Goal: Navigation & Orientation: Find specific page/section

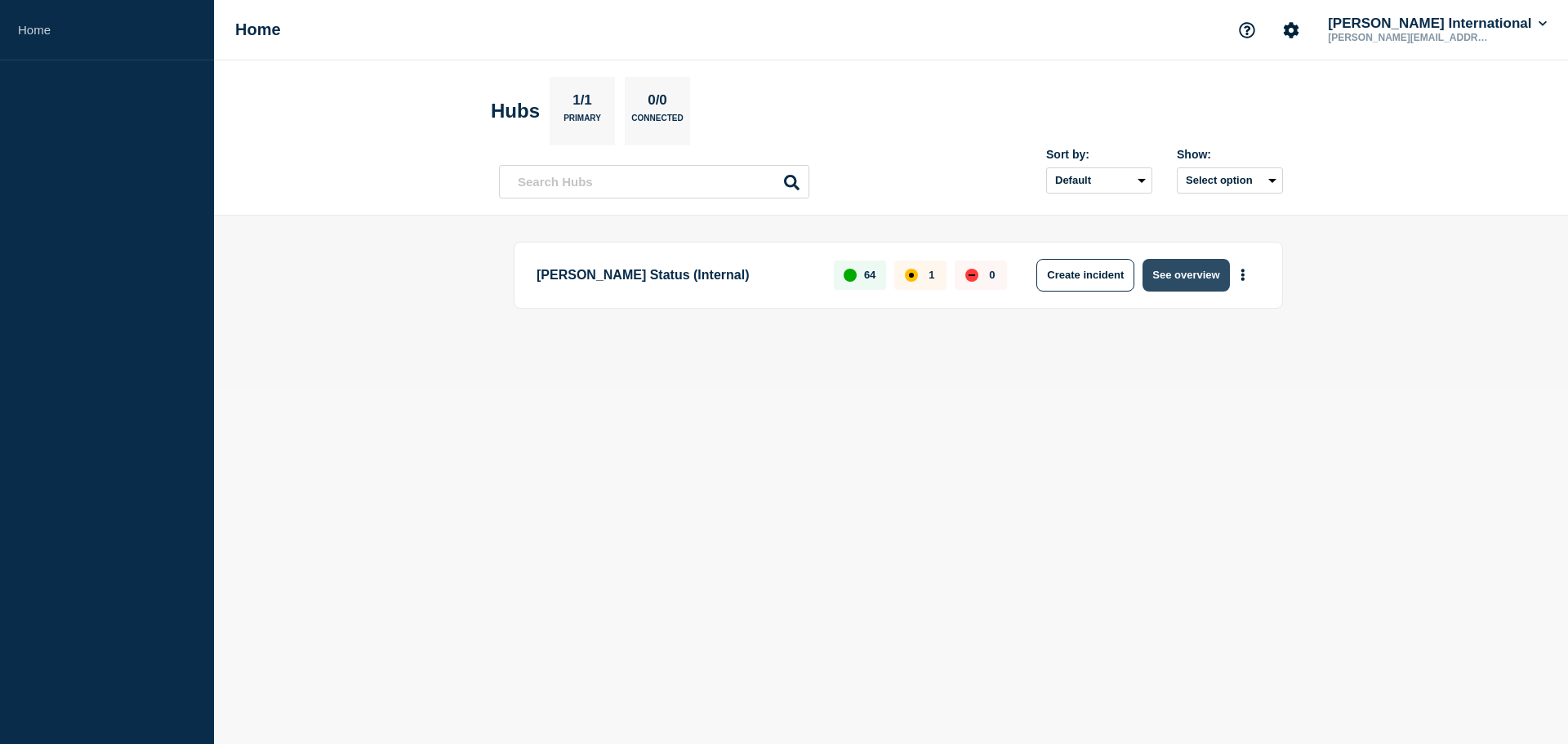
click at [1187, 277] on button "See overview" at bounding box center [1187, 275] width 87 height 33
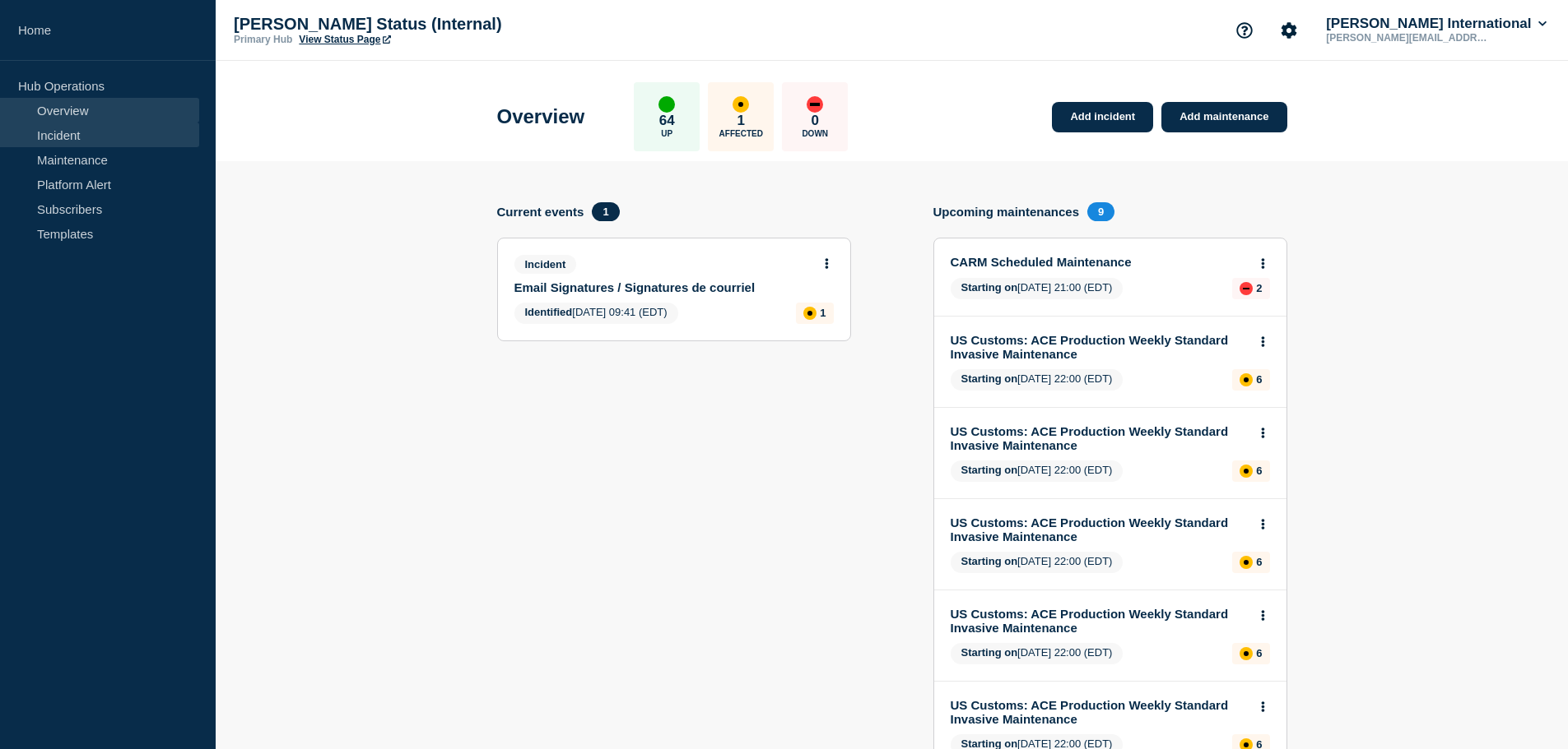
click at [60, 142] on link "Incident" at bounding box center [99, 135] width 199 height 25
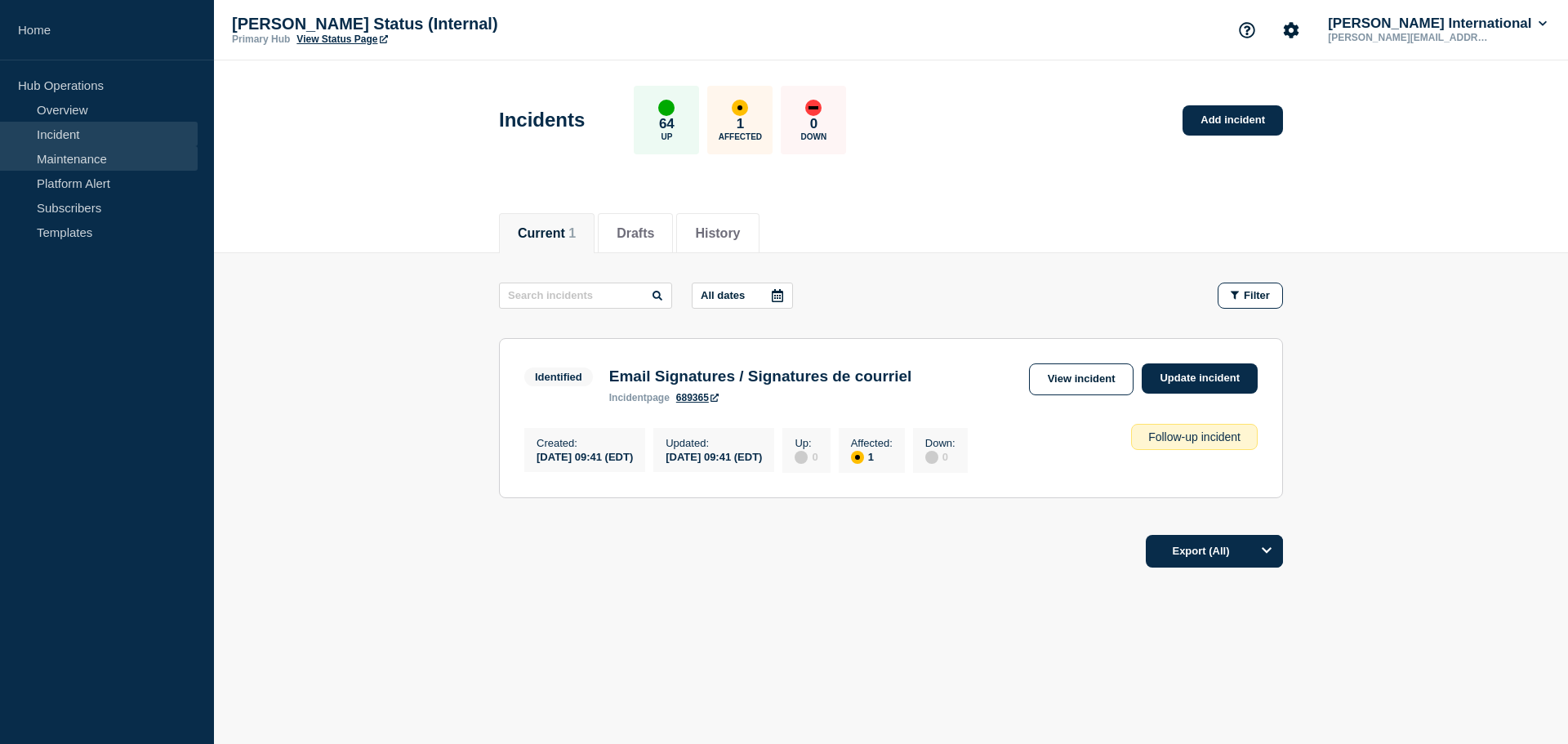
click at [66, 161] on link "Maintenance" at bounding box center [98, 159] width 197 height 25
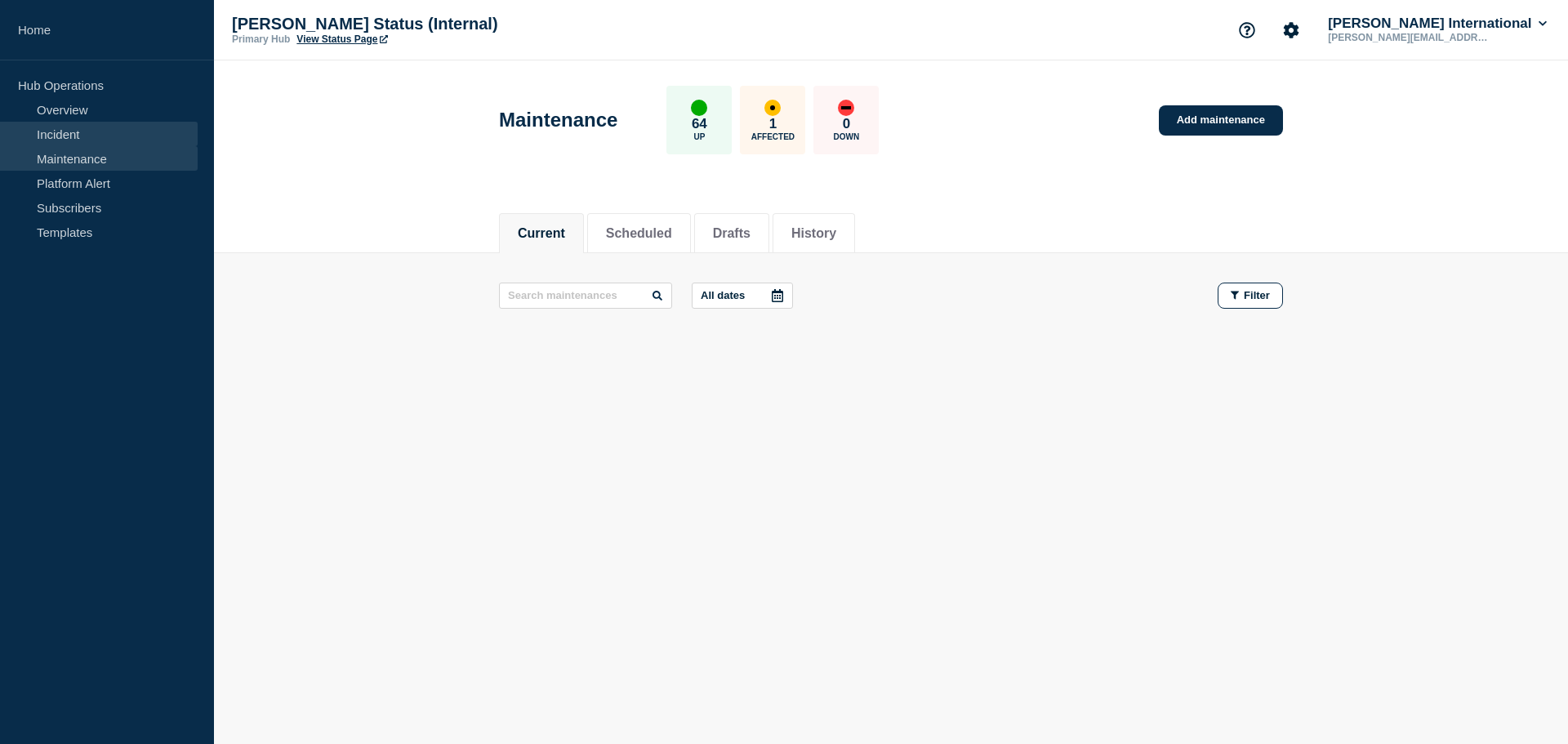
click at [65, 138] on link "Incident" at bounding box center [98, 134] width 197 height 25
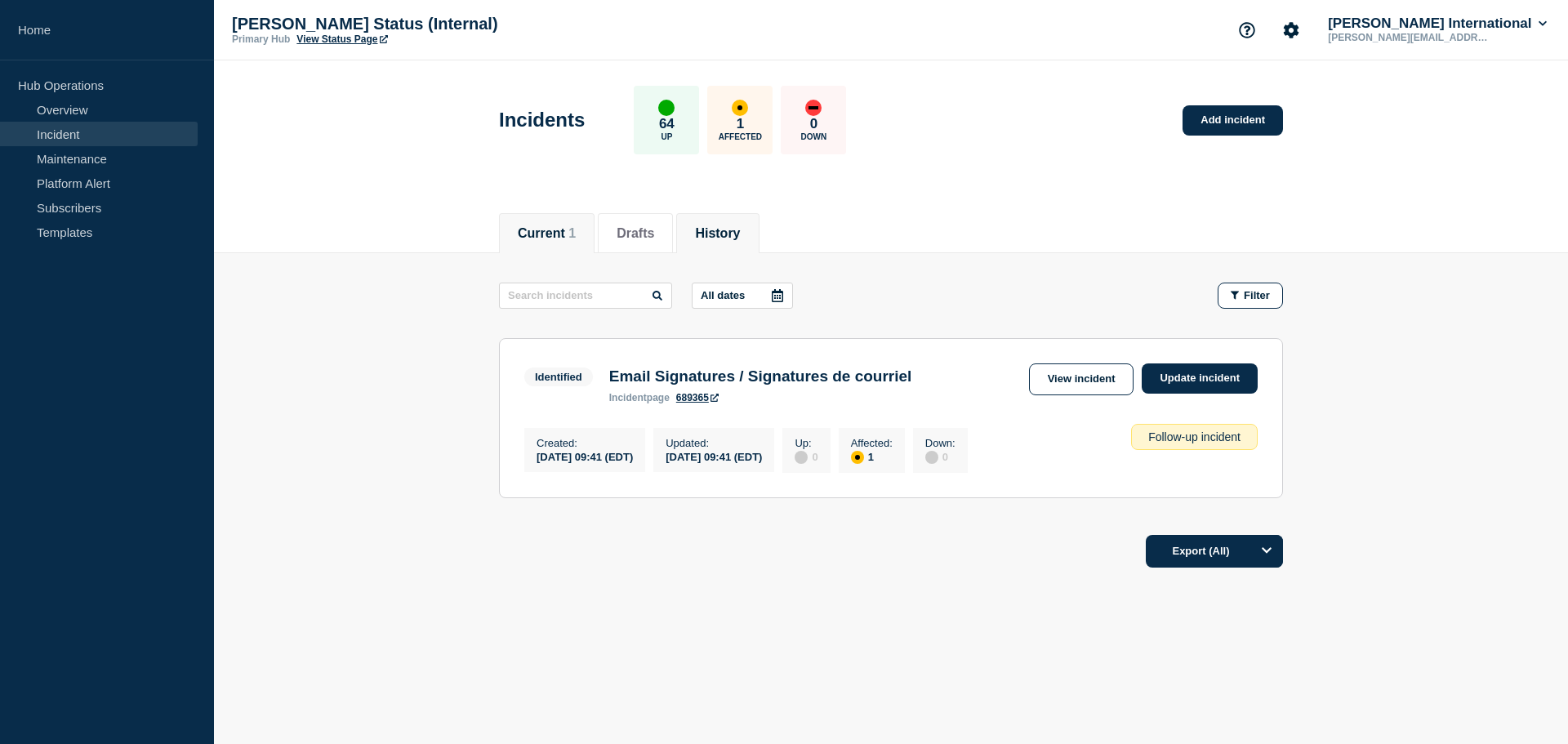
click at [750, 243] on li "History" at bounding box center [717, 233] width 82 height 40
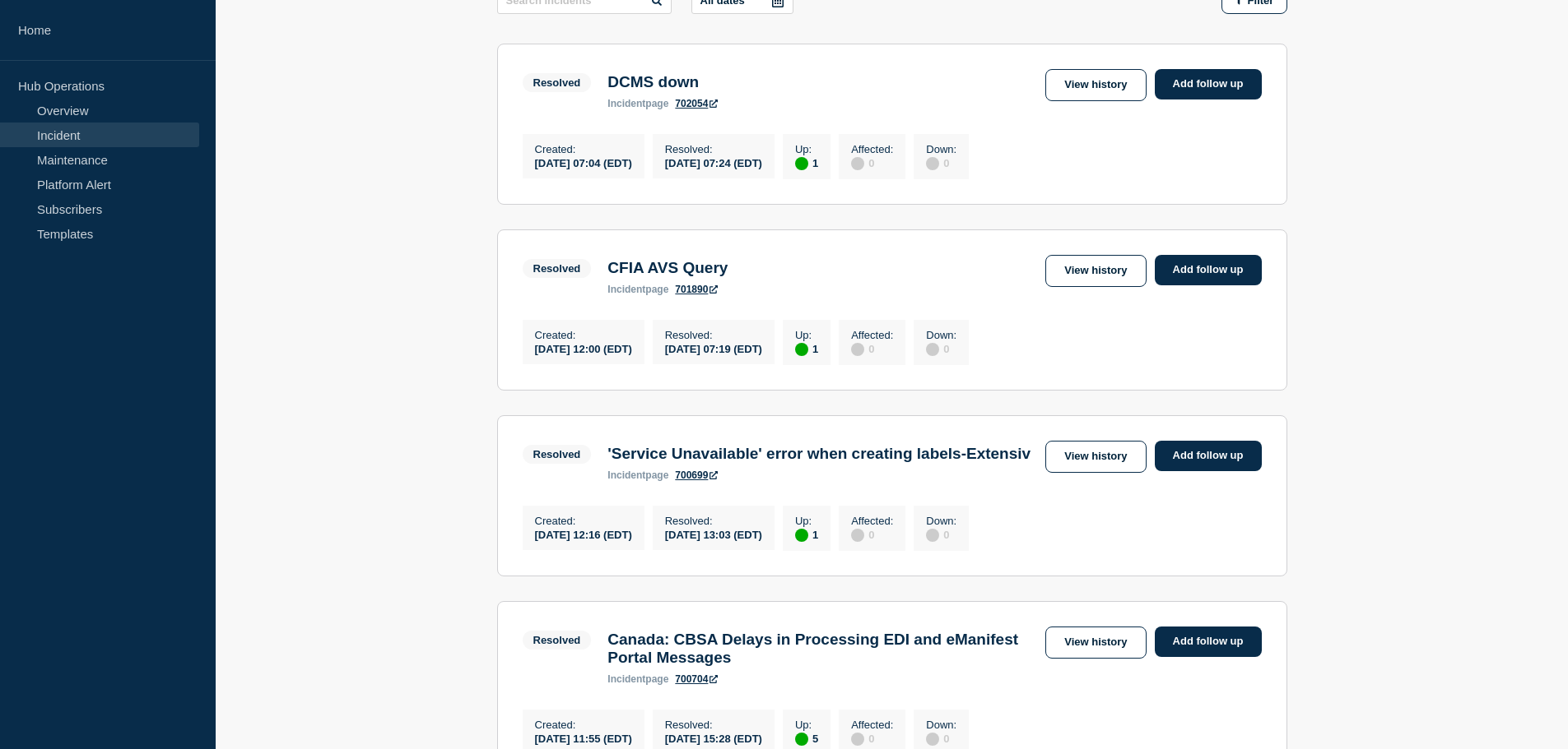
scroll to position [329, 0]
